Goal: Task Accomplishment & Management: Manage account settings

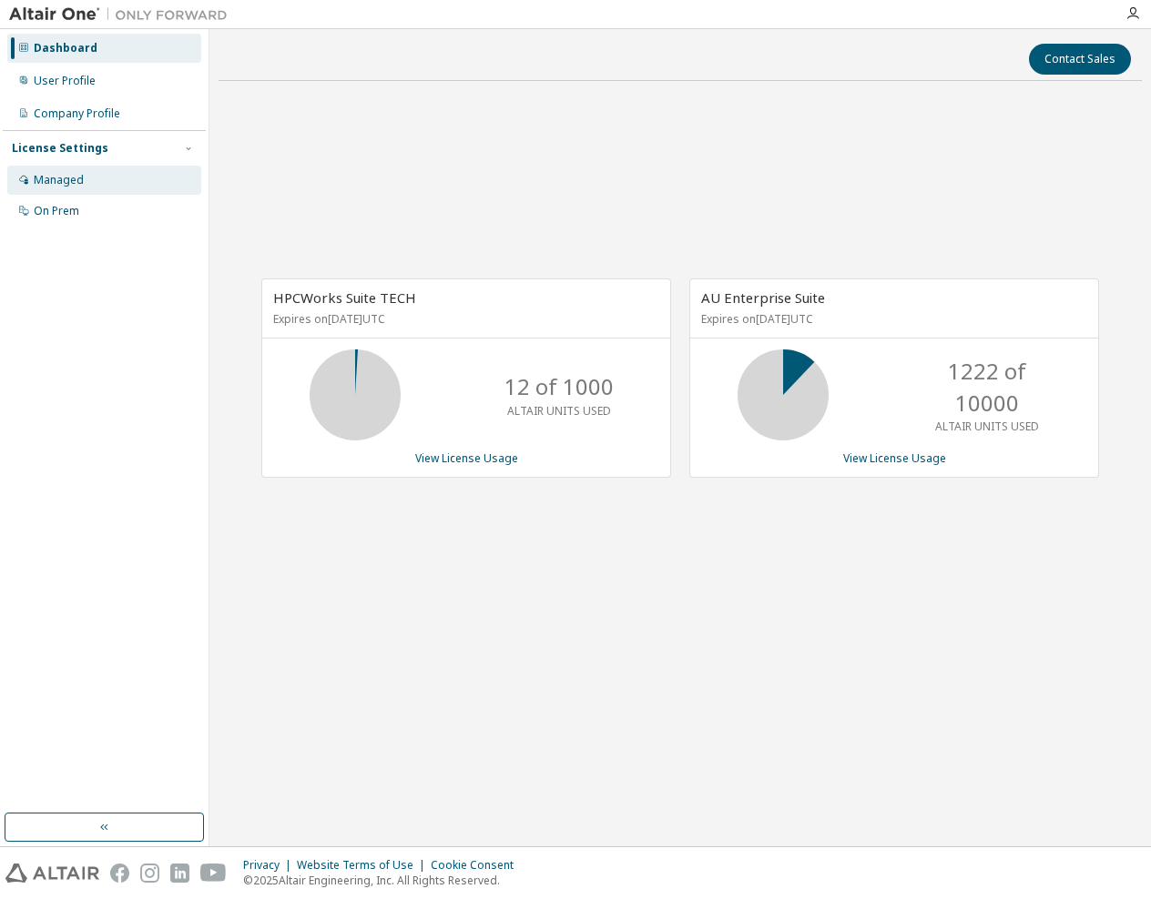
click at [74, 188] on div "Managed" at bounding box center [104, 180] width 194 height 29
